Goal: Task Accomplishment & Management: Manage account settings

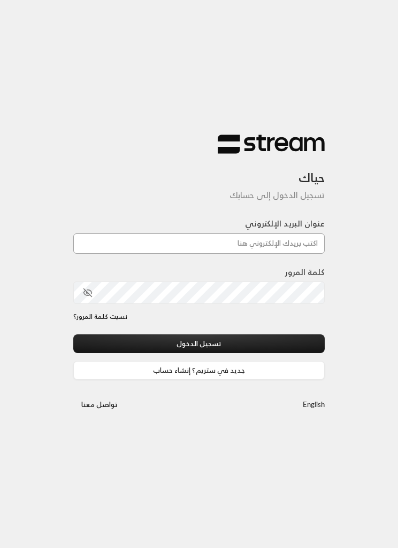
type input "[EMAIL_ADDRESS][DOMAIN_NAME]"
click at [199, 345] on button "تسجيل الدخول" at bounding box center [198, 343] width 251 height 19
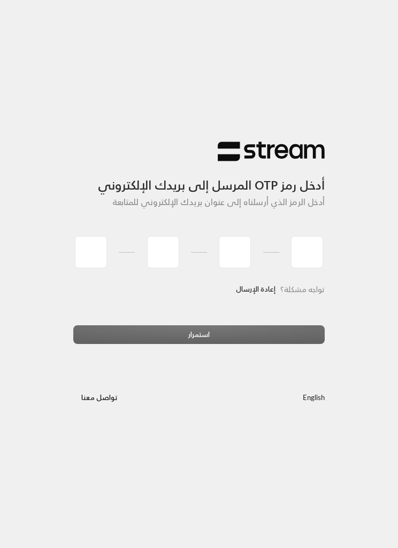
click at [259, 295] on link "إعادة الإرسال" at bounding box center [256, 289] width 40 height 20
click at [255, 289] on link "إعادة الإرسال" at bounding box center [256, 289] width 40 height 20
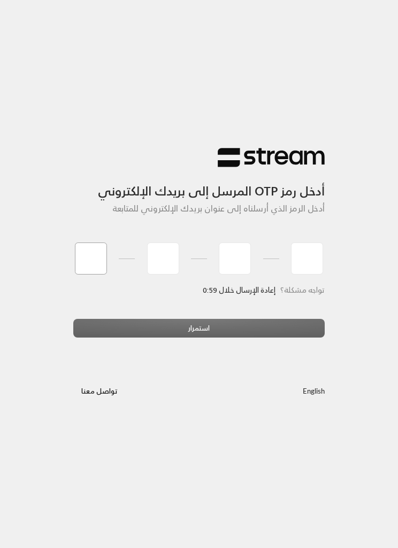
click at [84, 254] on input "tel" at bounding box center [91, 259] width 32 height 32
type input "9"
type input "8"
type input "5"
type input "3"
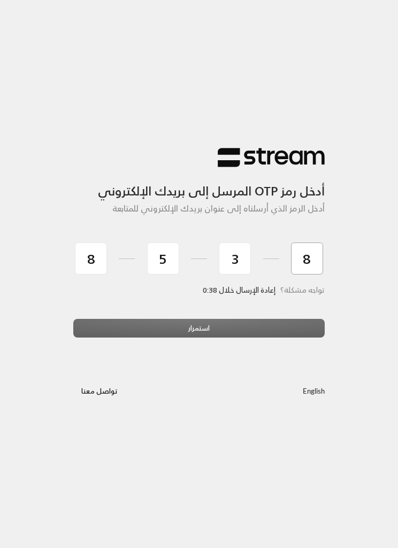
type input "8"
click at [302, 319] on div "استمرار" at bounding box center [198, 332] width 251 height 27
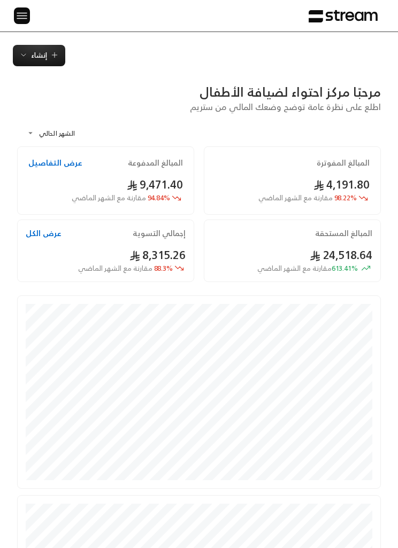
click at [4, 4] on div "الرئيسية لوحة المعلومات الفواتير الاشتراكات روابط الدفع العملاء التسويات كتالوج…" at bounding box center [199, 16] width 398 height 32
click at [24, 10] on img at bounding box center [21, 15] width 13 height 13
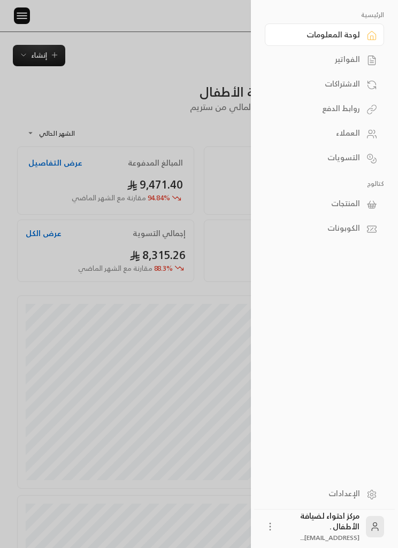
click at [314, 65] on link "الفواتير" at bounding box center [323, 59] width 119 height 22
